Goal: Task Accomplishment & Management: Use online tool/utility

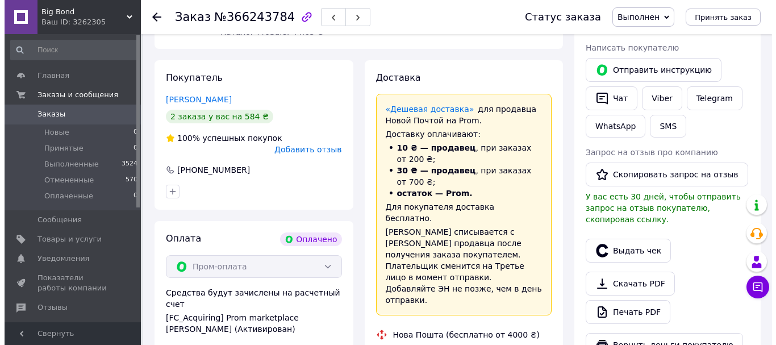
scroll to position [30, 0]
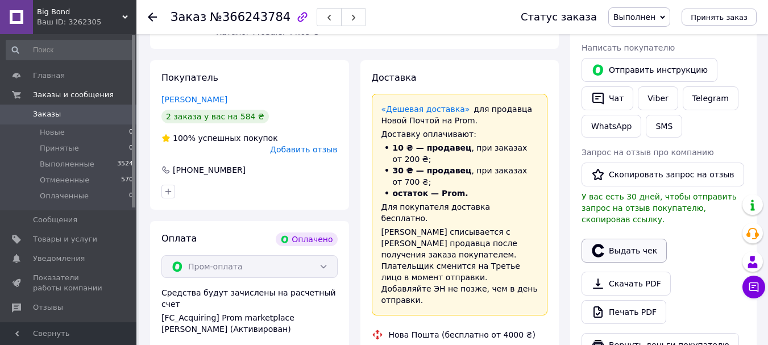
click at [639, 244] on button "Выдать чек" at bounding box center [623, 251] width 85 height 24
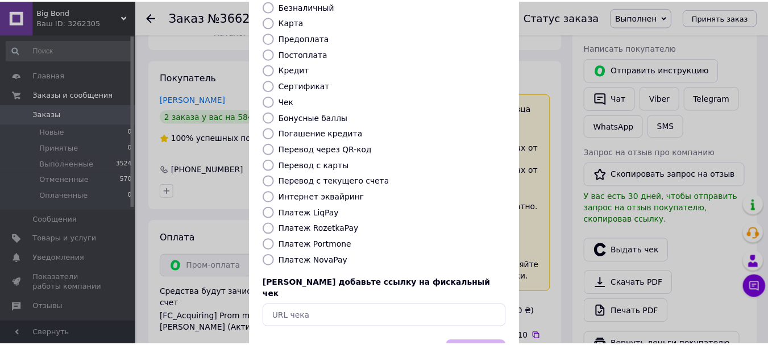
scroll to position [114, 0]
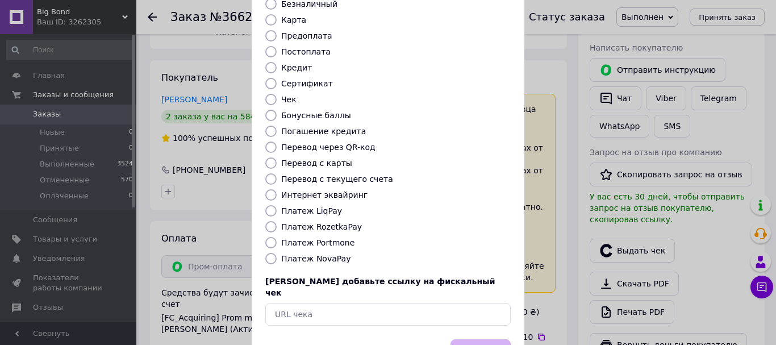
click at [265, 221] on input "Платеж RozetkaPay" at bounding box center [270, 226] width 11 height 11
radio input "true"
click at [494, 339] on button "Выбрать" at bounding box center [481, 351] width 60 height 24
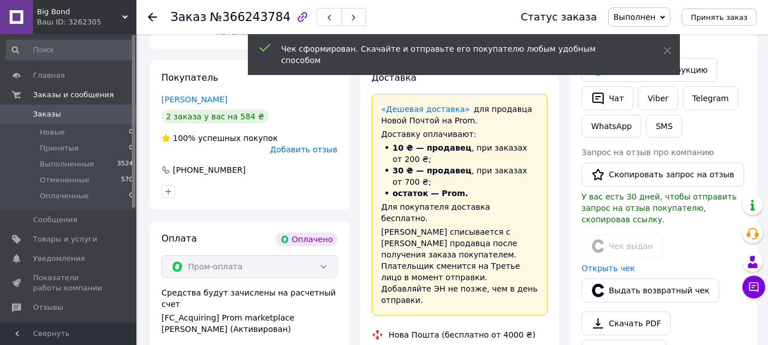
scroll to position [30, 0]
click at [617, 264] on link "Открыть чек" at bounding box center [607, 268] width 53 height 9
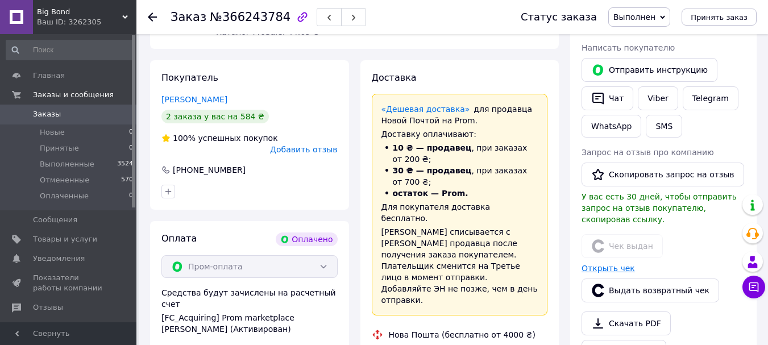
click at [598, 264] on link "Открыть чек" at bounding box center [607, 268] width 53 height 9
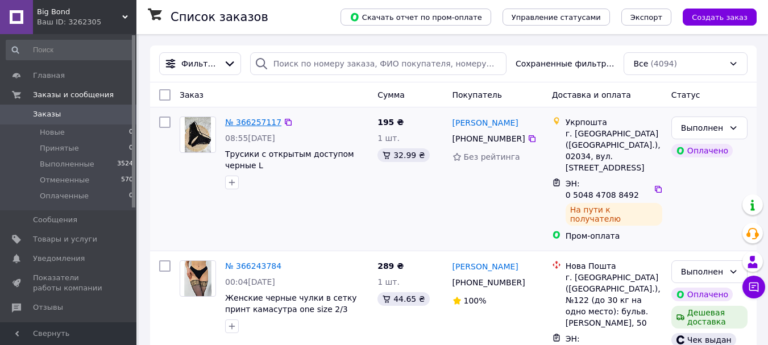
click at [246, 123] on link "№ 366257117" at bounding box center [253, 122] width 56 height 9
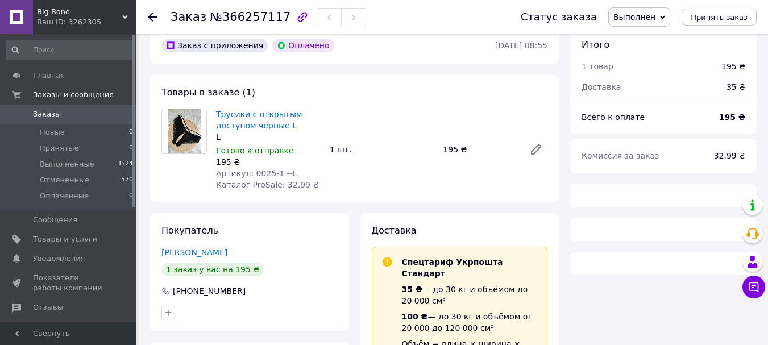
scroll to position [57, 0]
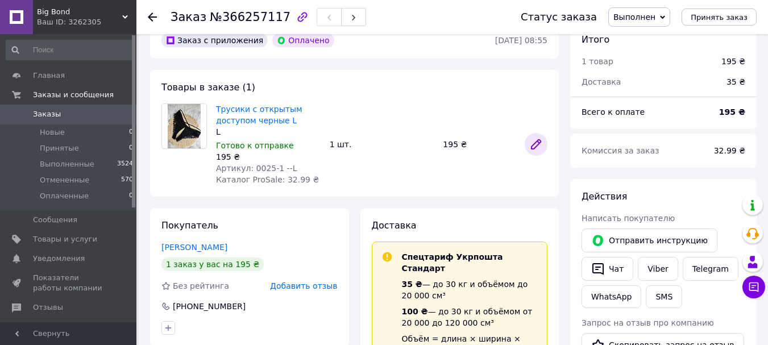
click at [539, 140] on icon at bounding box center [535, 144] width 9 height 9
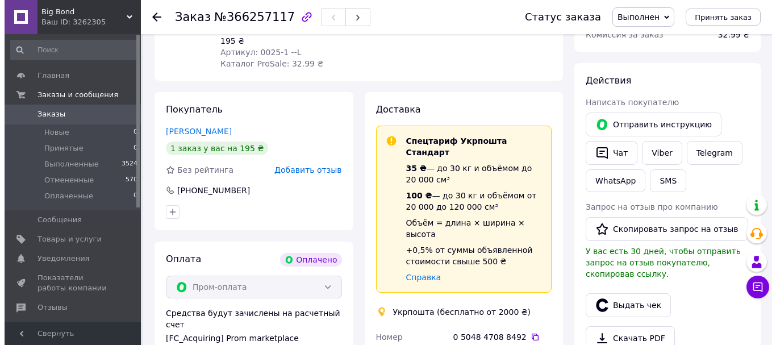
scroll to position [227, 0]
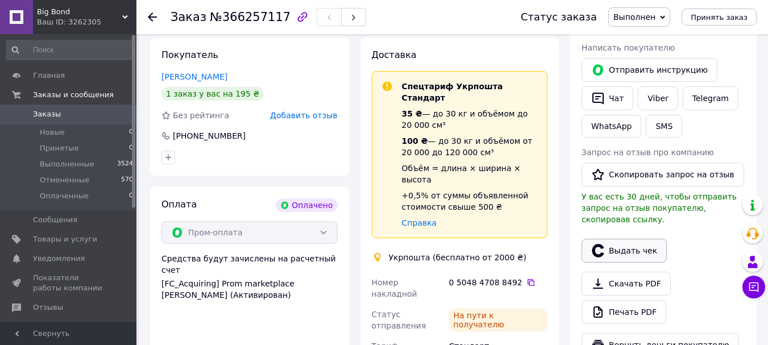
click at [645, 239] on button "Выдать чек" at bounding box center [623, 251] width 85 height 24
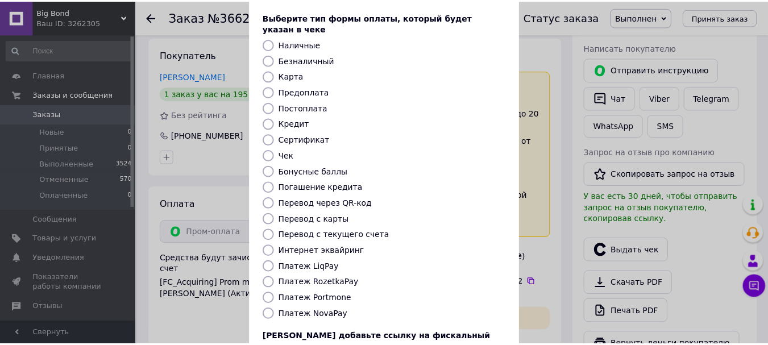
scroll to position [143, 0]
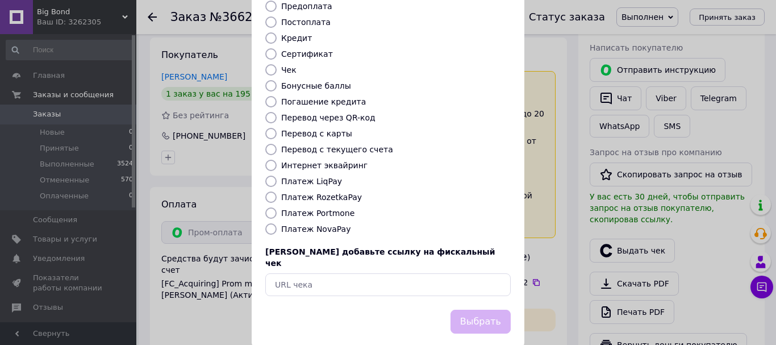
click at [266, 191] on input "Платеж RozetkaPay" at bounding box center [270, 196] width 11 height 11
radio input "true"
click at [476, 310] on button "Выбрать" at bounding box center [481, 322] width 60 height 24
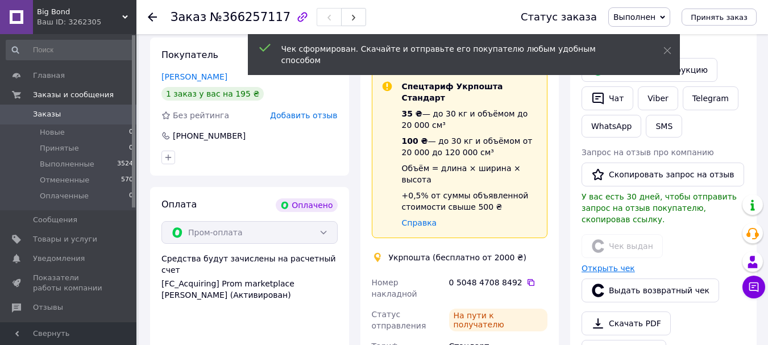
click at [599, 264] on link "Открыть чек" at bounding box center [607, 268] width 53 height 9
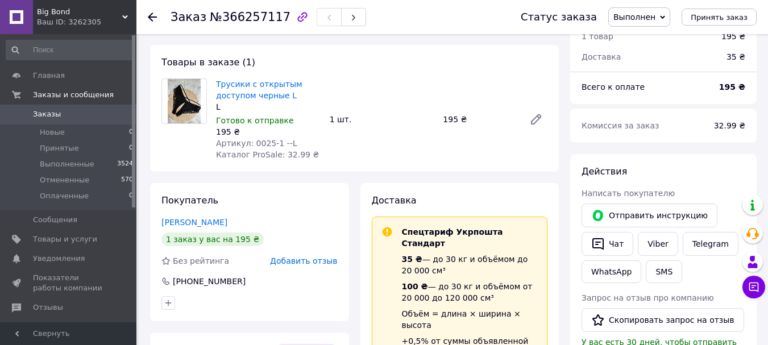
scroll to position [0, 0]
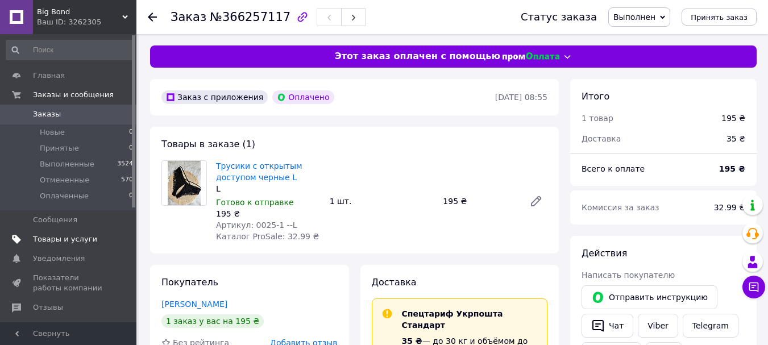
click at [74, 231] on link "Товары и услуги" at bounding box center [70, 239] width 140 height 19
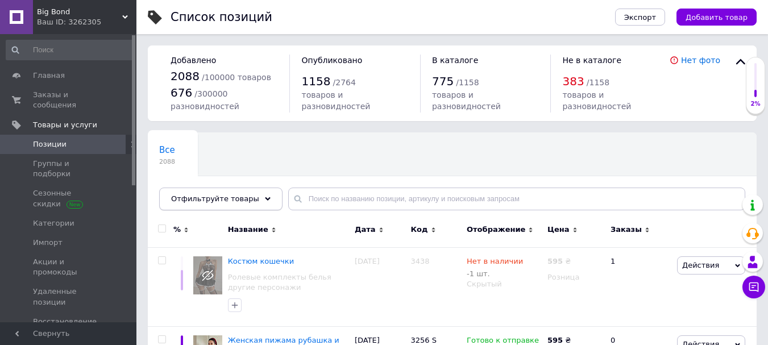
click at [235, 193] on div "Отфильтруйте товары" at bounding box center [220, 199] width 123 height 23
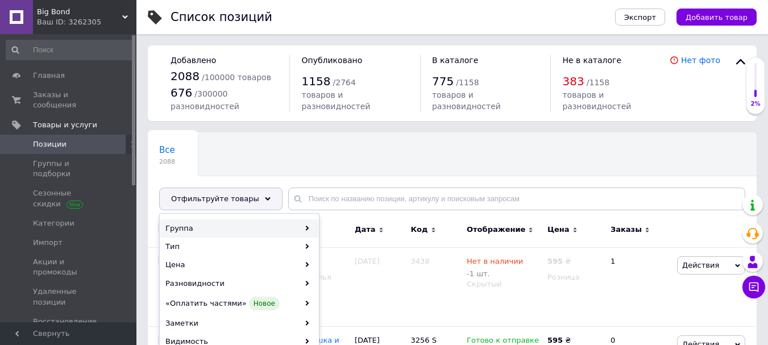
click at [251, 228] on div "Группа" at bounding box center [239, 228] width 158 height 18
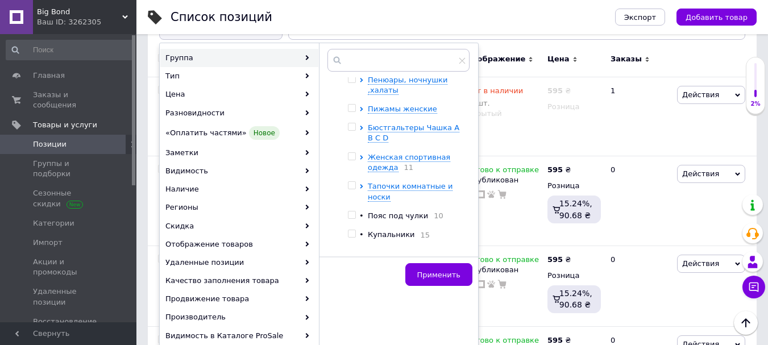
scroll to position [284, 0]
click at [355, 213] on input "checkbox" at bounding box center [351, 213] width 7 height 7
checkbox input "true"
click at [434, 274] on span "Применить" at bounding box center [438, 274] width 43 height 9
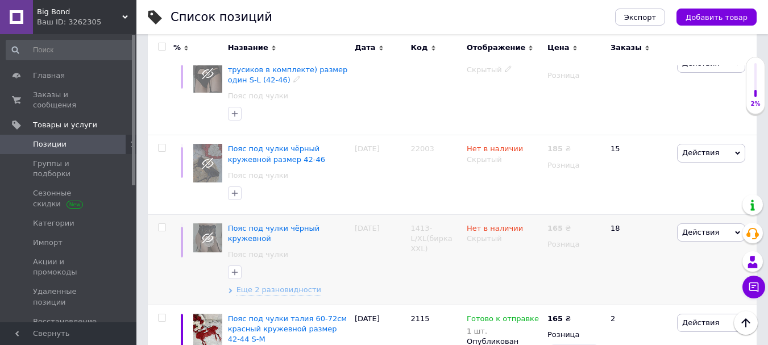
scroll to position [1136, 0]
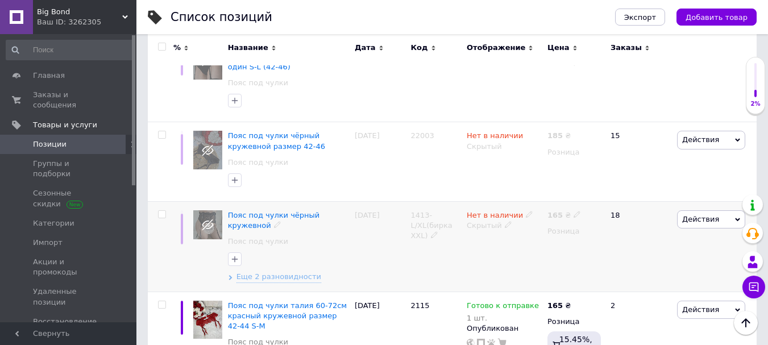
click at [699, 215] on span "Действия" at bounding box center [700, 219] width 37 height 9
click at [642, 265] on li "Копировать" at bounding box center [663, 273] width 161 height 16
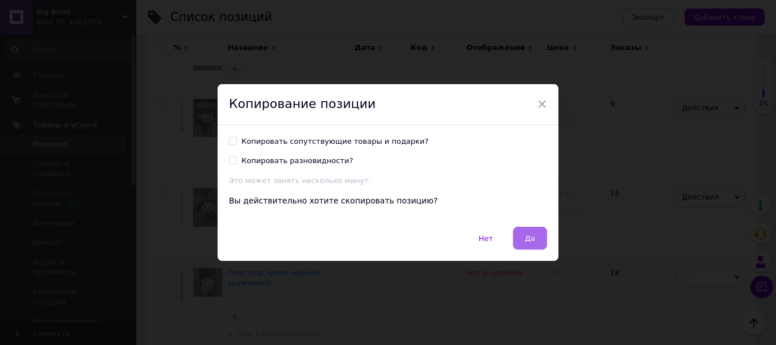
click at [518, 237] on button "Да" at bounding box center [530, 238] width 34 height 23
